Goal: Navigation & Orientation: Understand site structure

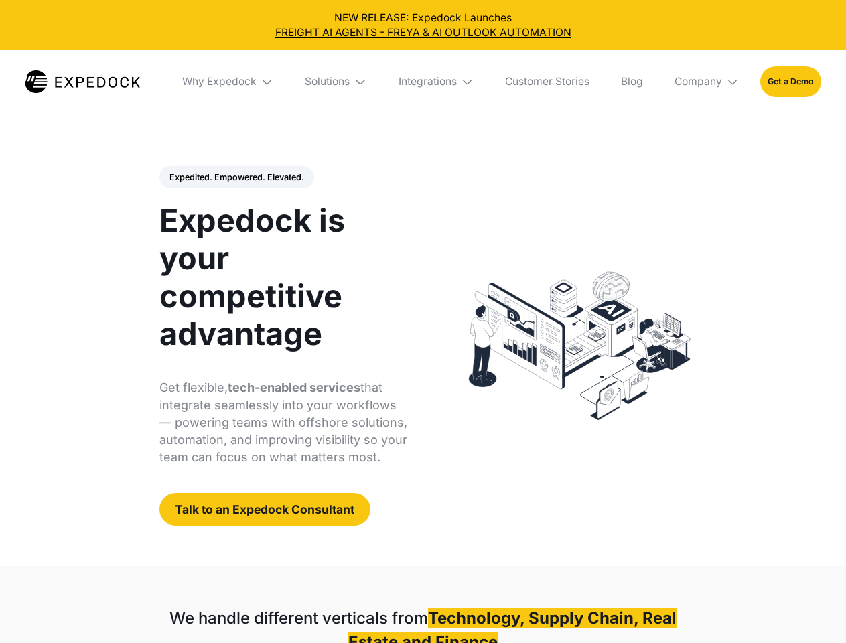
select select
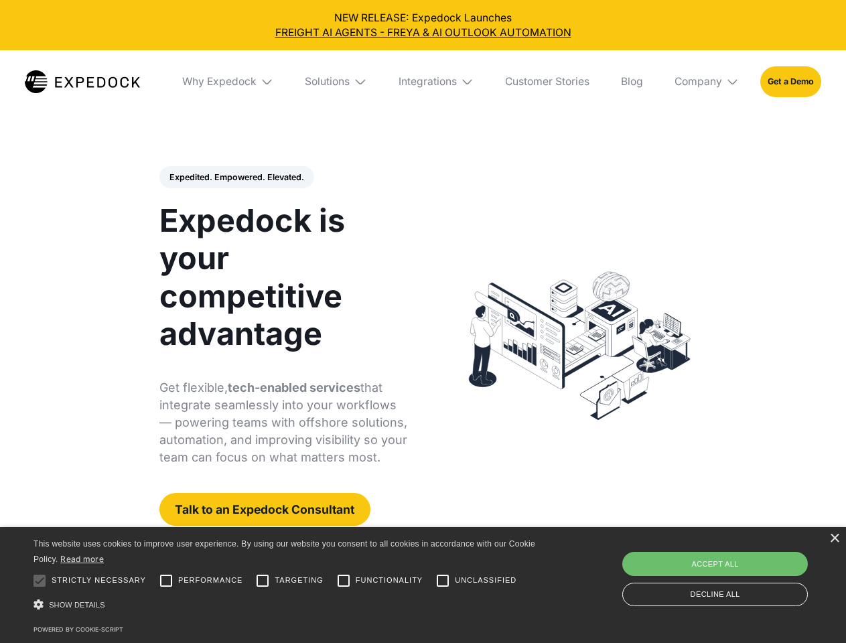
click at [423, 82] on div "Integrations" at bounding box center [428, 81] width 58 height 13
click at [228, 82] on div "Why Expedock" at bounding box center [208, 81] width 74 height 13
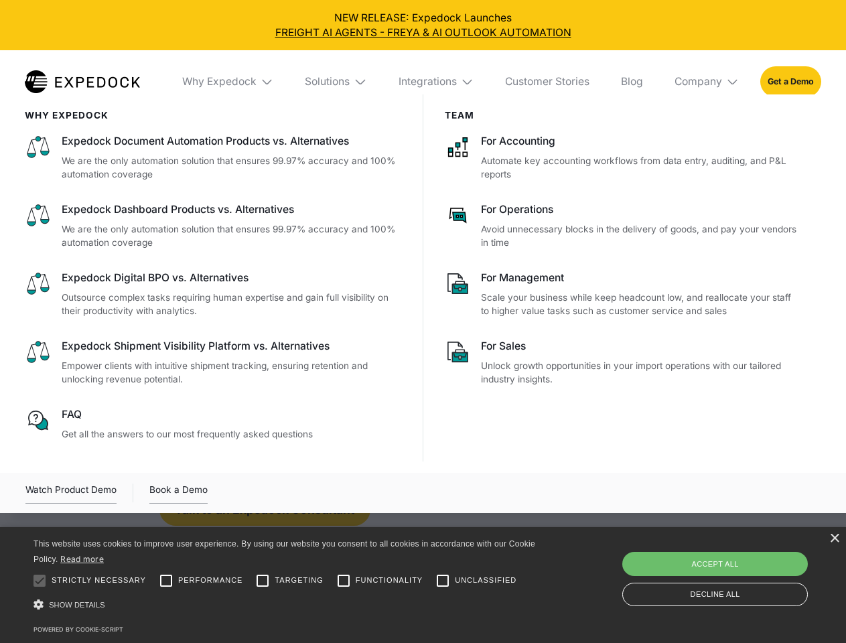
click at [337, 82] on div "Solutions" at bounding box center [327, 81] width 45 height 13
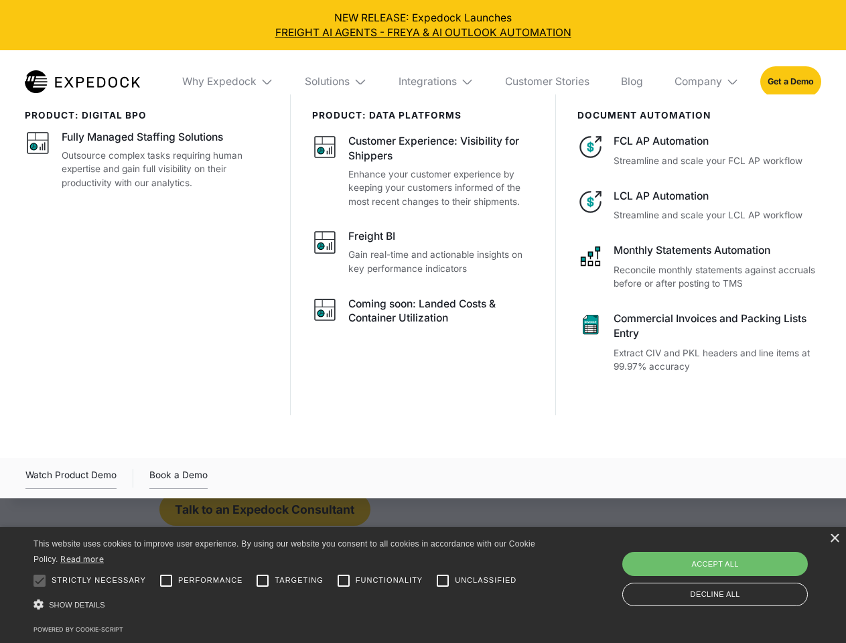
click at [437, 82] on div "Integrations" at bounding box center [428, 81] width 58 height 13
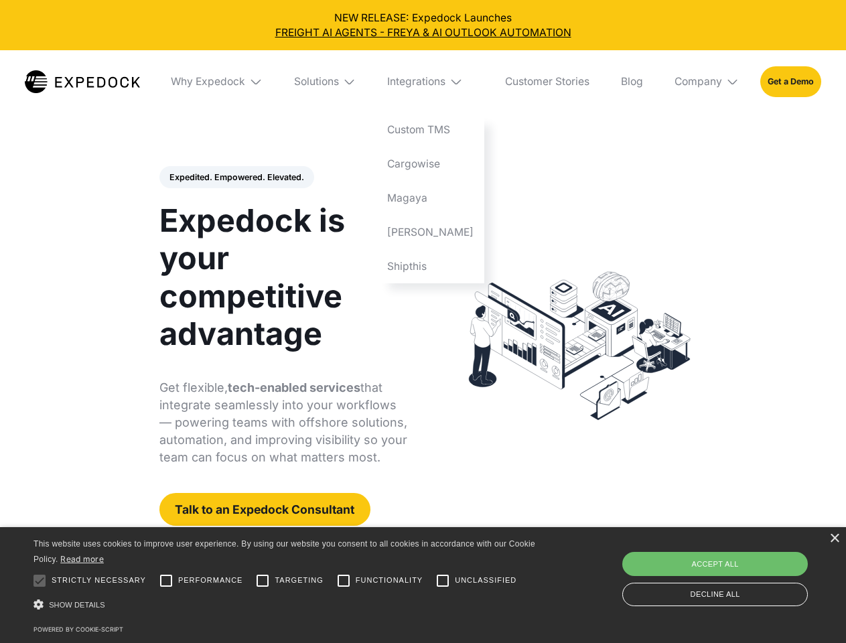
click at [707, 82] on div "Company" at bounding box center [699, 81] width 48 height 13
click at [236, 178] on div "Expedited. Empowered. Elevated. Automate Freight Document Extraction at 99.97% …" at bounding box center [283, 346] width 249 height 360
click at [40, 581] on div at bounding box center [39, 580] width 27 height 27
click at [166, 581] on input "Performance" at bounding box center [166, 580] width 27 height 27
checkbox input "true"
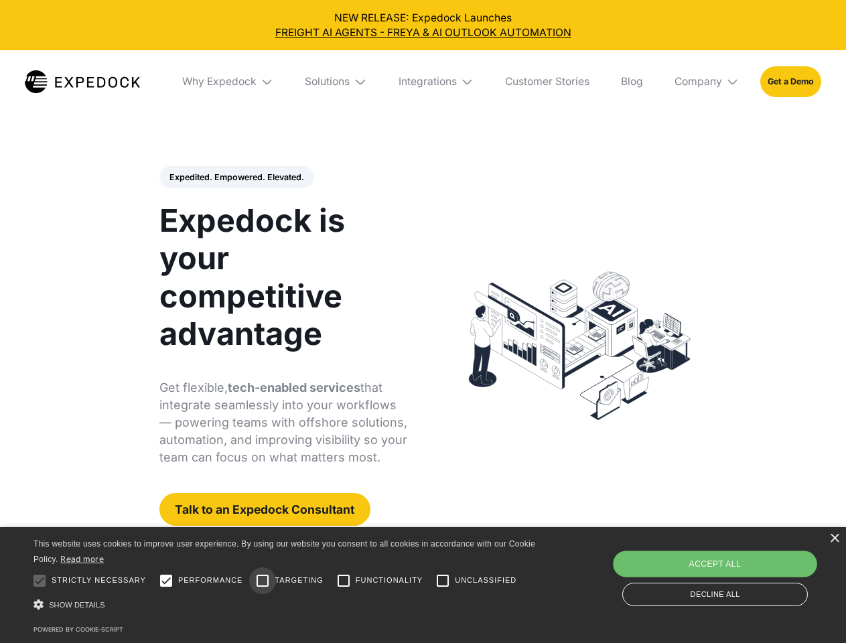
click at [263, 581] on input "Targeting" at bounding box center [262, 580] width 27 height 27
checkbox input "true"
click at [344, 581] on input "Functionality" at bounding box center [343, 580] width 27 height 27
checkbox input "true"
